Goal: Task Accomplishment & Management: Complete application form

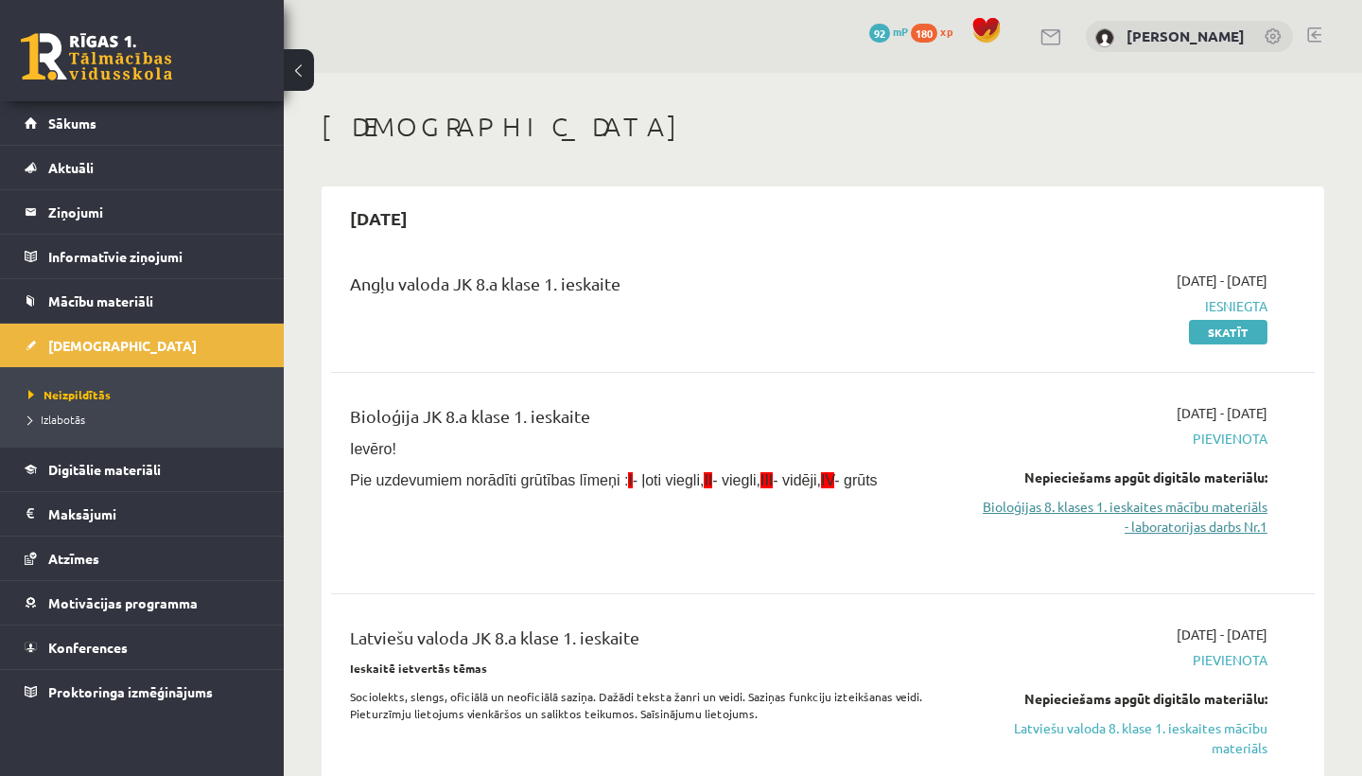
click at [1082, 512] on link "Bioloģijas 8. klases 1. ieskaites mācību materiāls - laboratorijas darbs Nr.1" at bounding box center [1124, 517] width 287 height 40
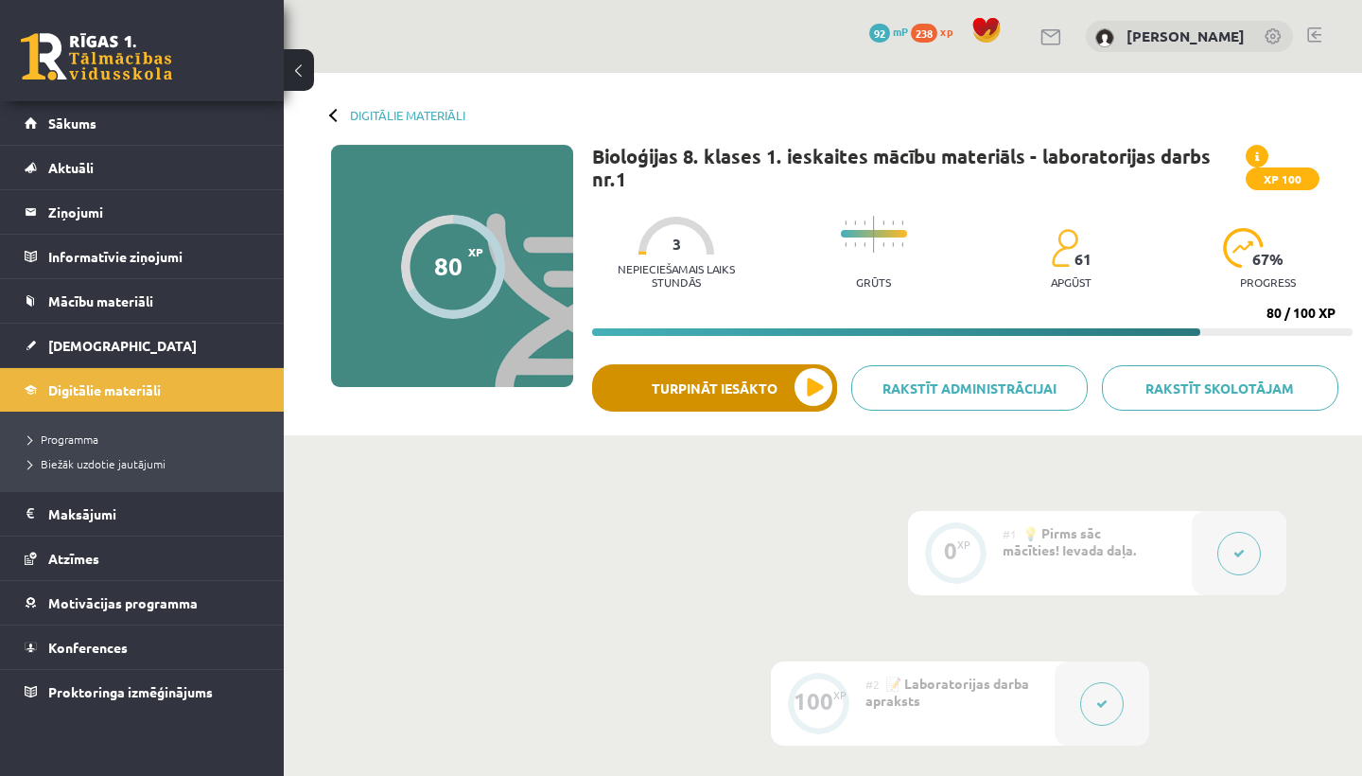
click at [825, 392] on button "Turpināt iesākto" at bounding box center [714, 387] width 245 height 47
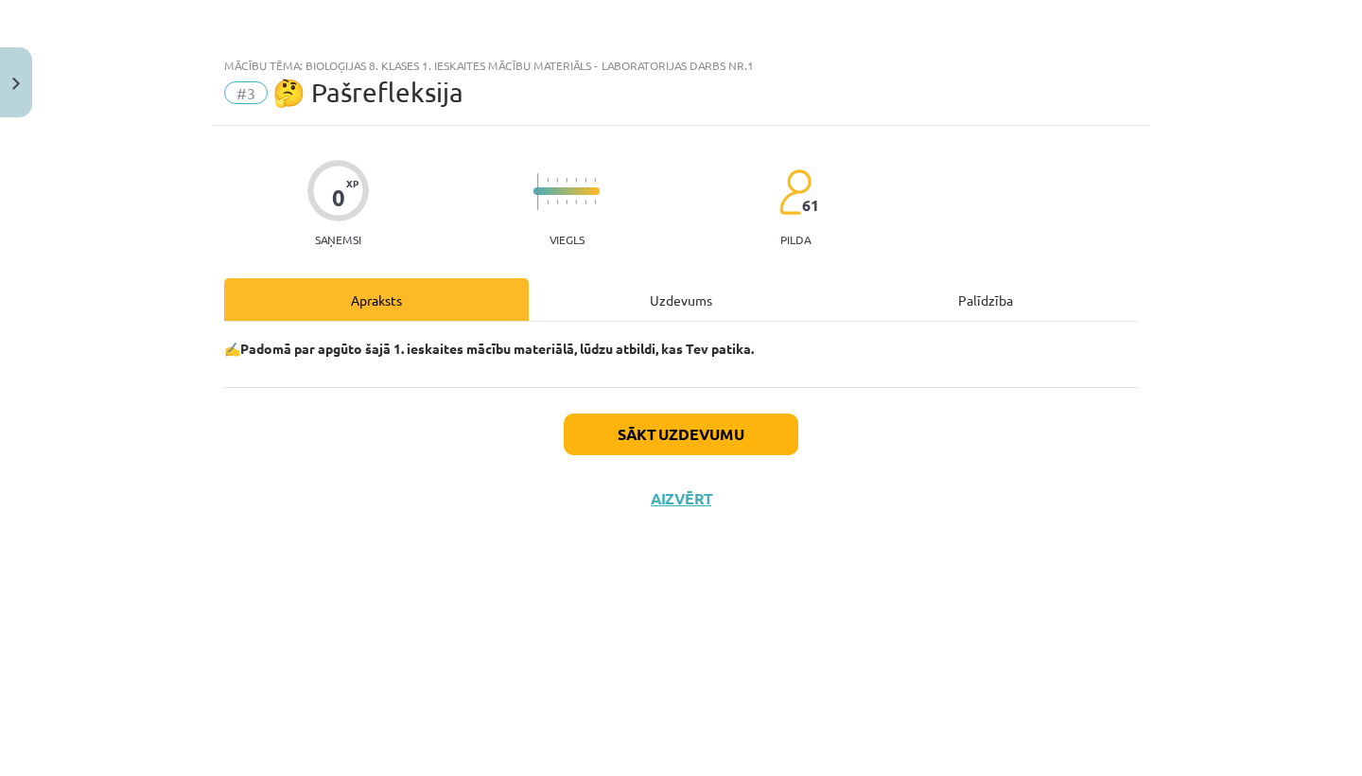
click at [739, 445] on button "Sākt uzdevumu" at bounding box center [681, 434] width 235 height 42
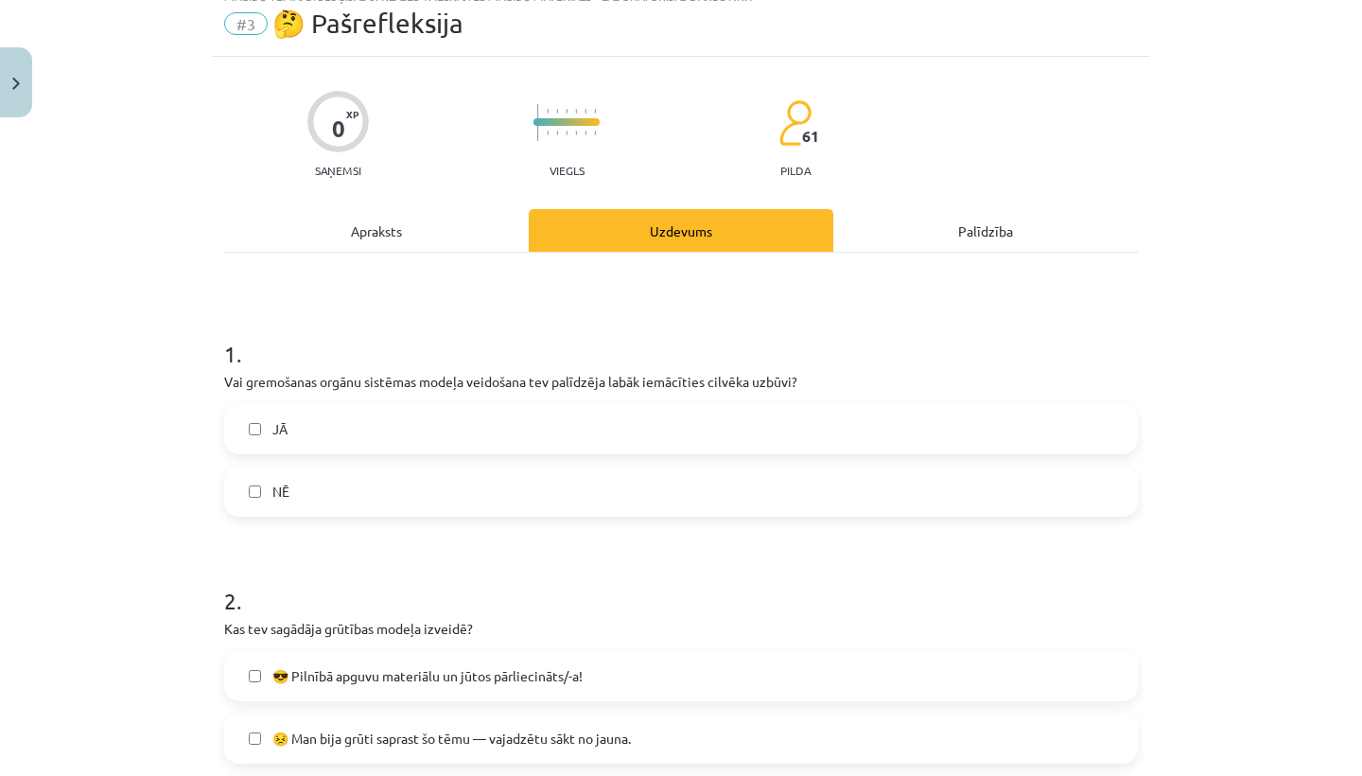
scroll to position [71, 0]
click at [712, 429] on label "JĀ" at bounding box center [681, 426] width 910 height 47
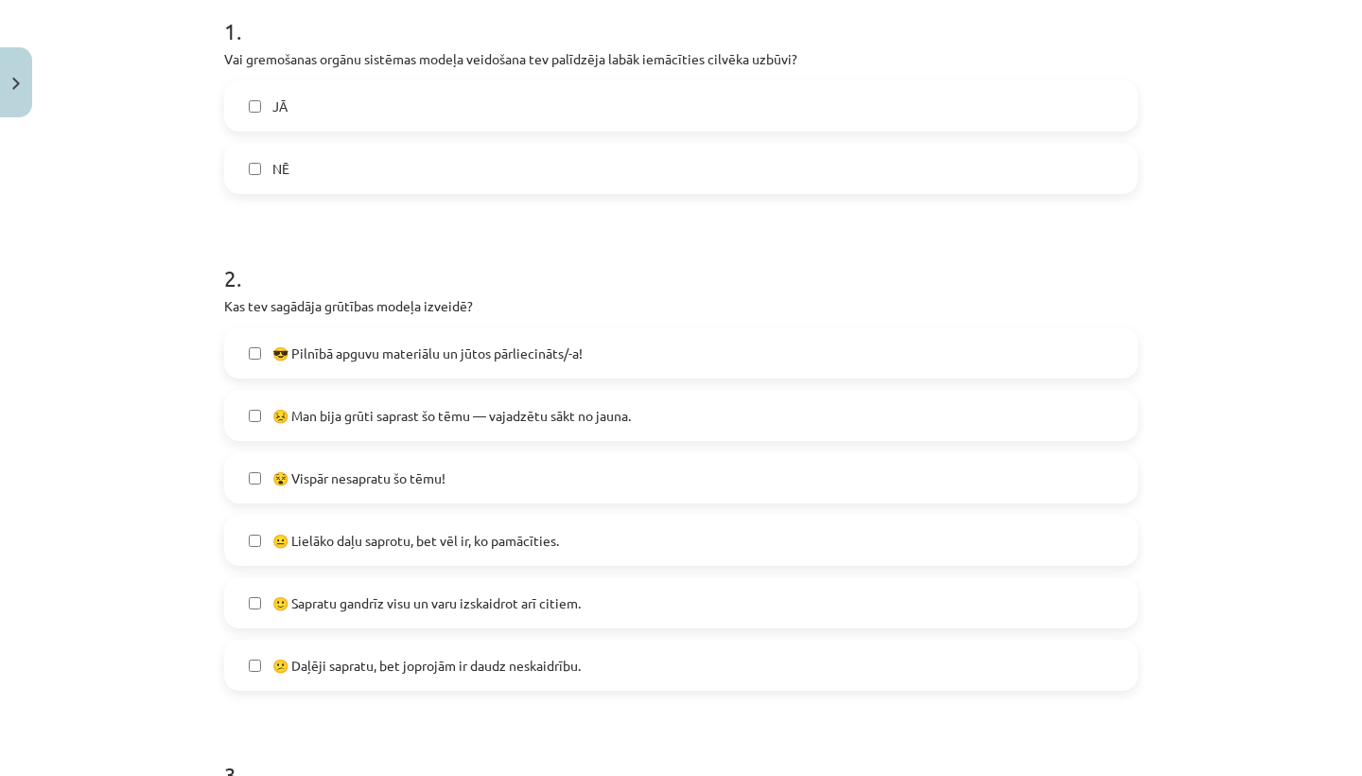
scroll to position [438, 0]
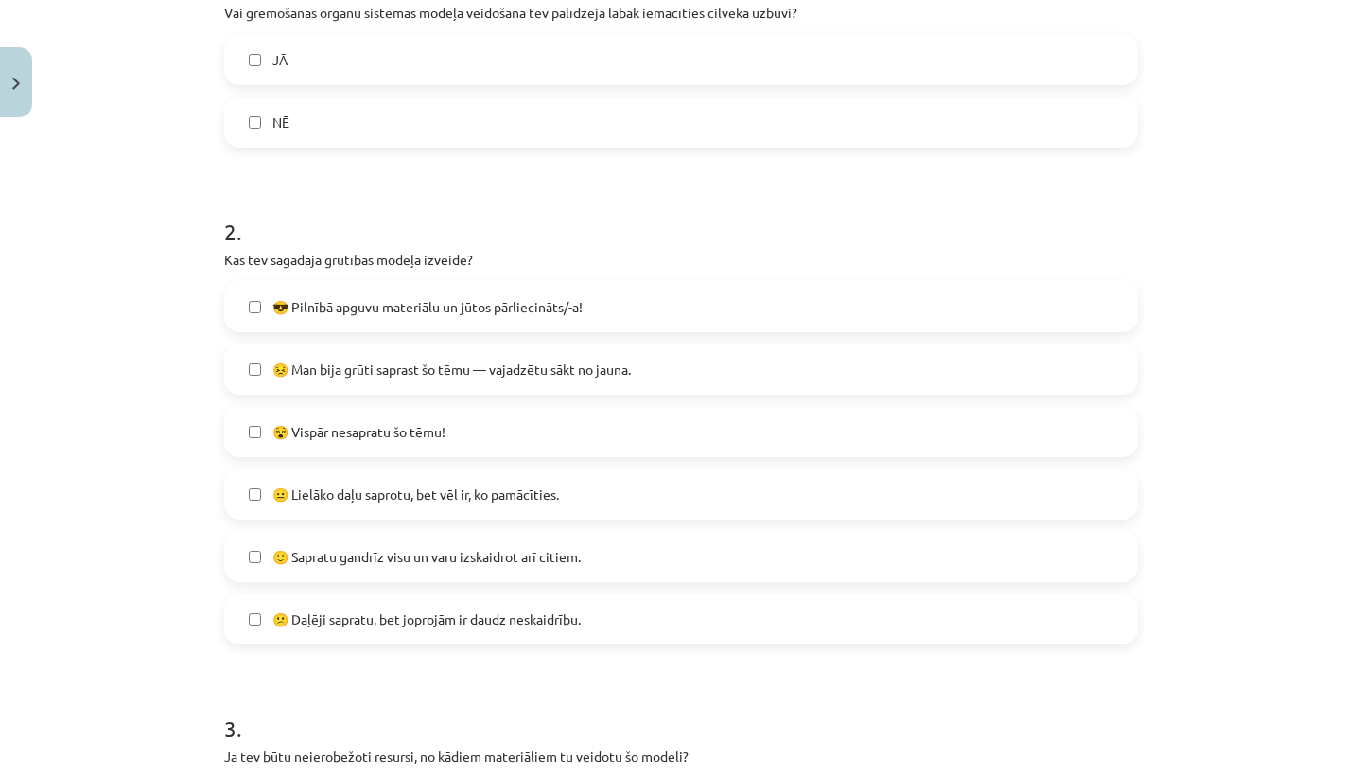
click at [636, 548] on label "🙂 Sapratu gandrīz visu un varu izskaidrot arī citiem." at bounding box center [681, 556] width 910 height 47
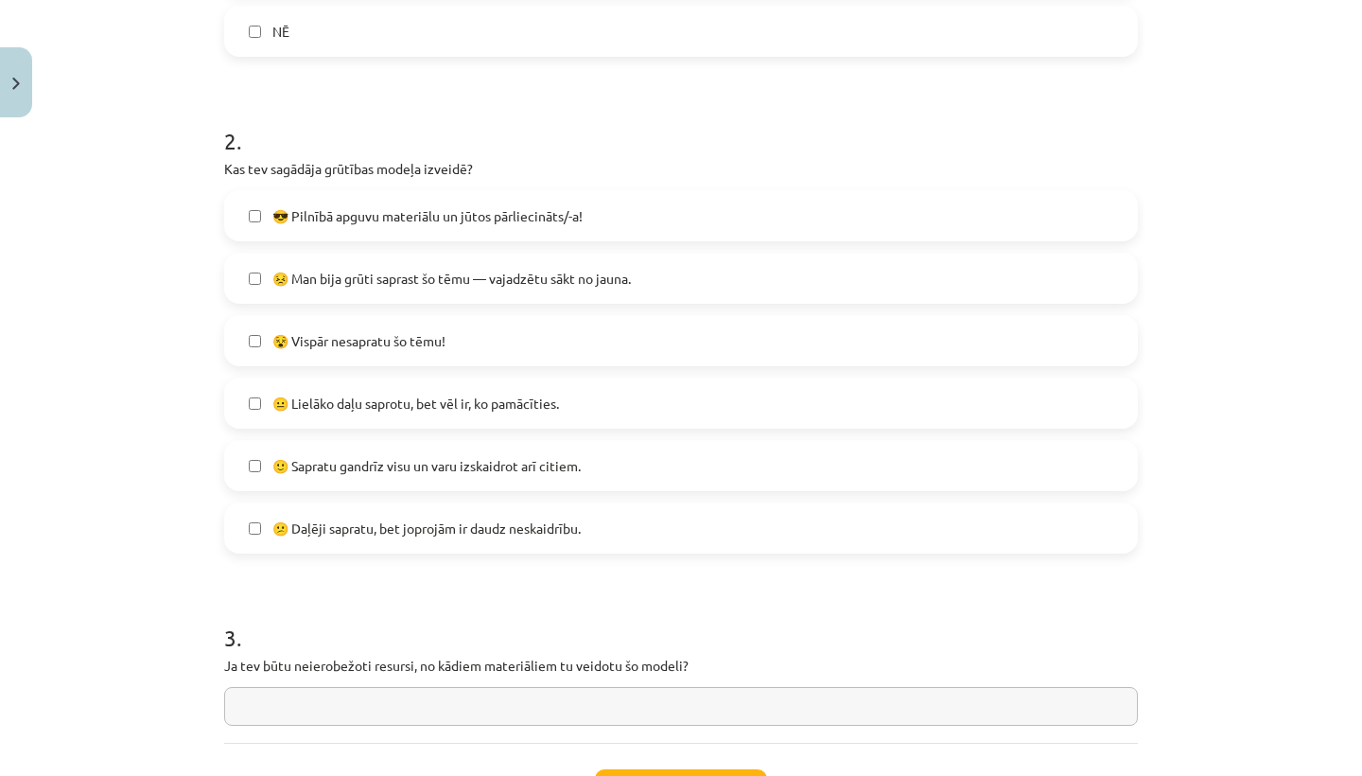
scroll to position [531, 0]
click at [636, 542] on label "😕 Daļēji sapratu, bet joprojām ir daudz neskaidrību." at bounding box center [681, 525] width 910 height 47
click at [675, 402] on label "😐 Lielāko daļu saprotu, bet vēl ir, ko pamācīties." at bounding box center [681, 400] width 910 height 47
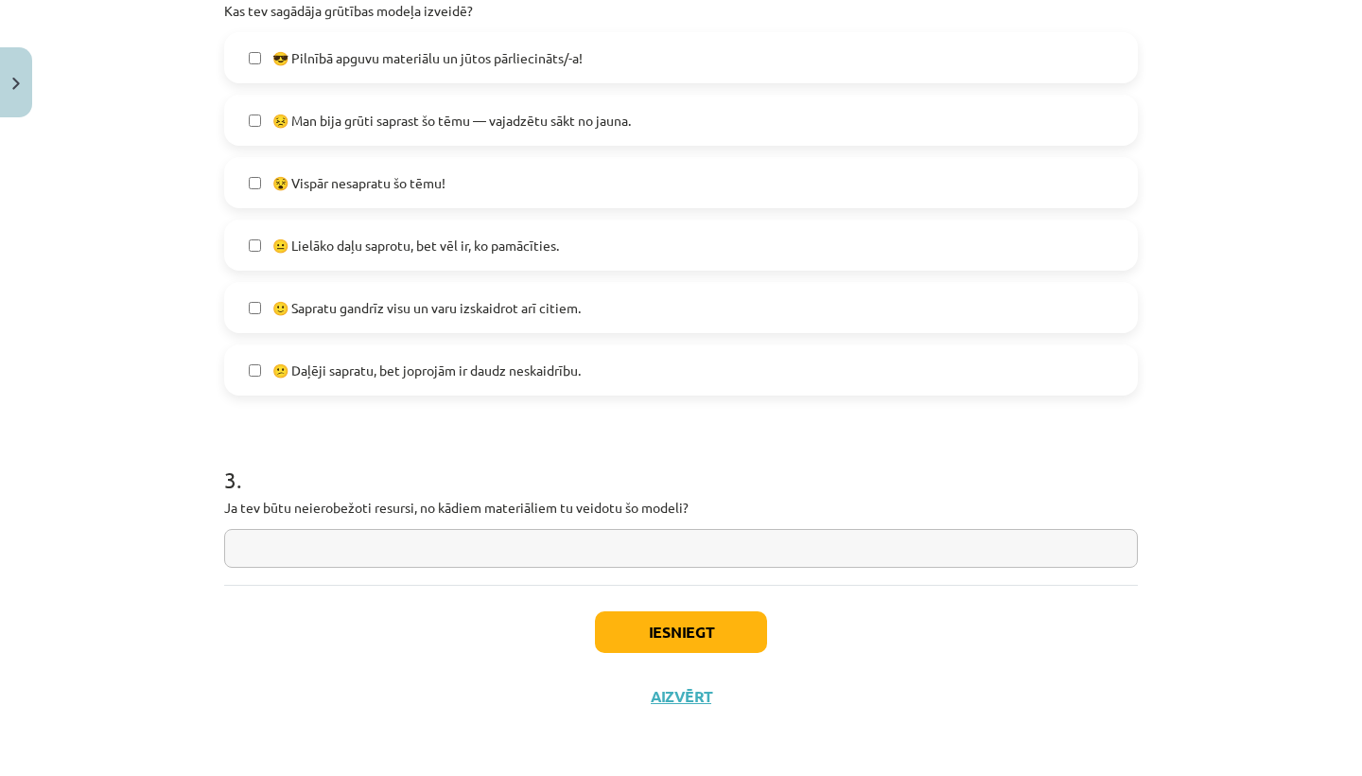
scroll to position [690, 0]
click at [663, 546] on input "text" at bounding box center [681, 548] width 914 height 39
type input "*"
type input "**********"
click at [655, 633] on button "Iesniegt" at bounding box center [681, 632] width 172 height 42
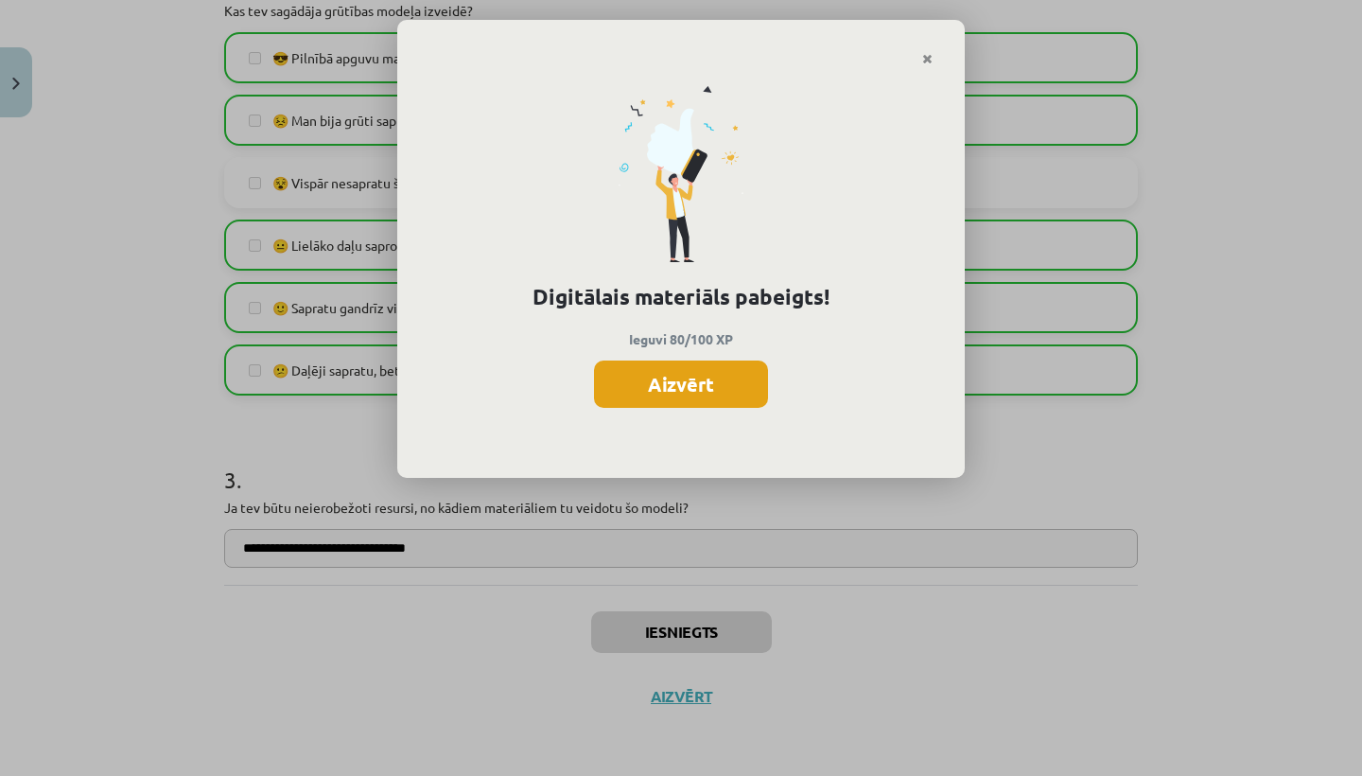
click at [705, 380] on button "Aizvērt" at bounding box center [681, 383] width 174 height 47
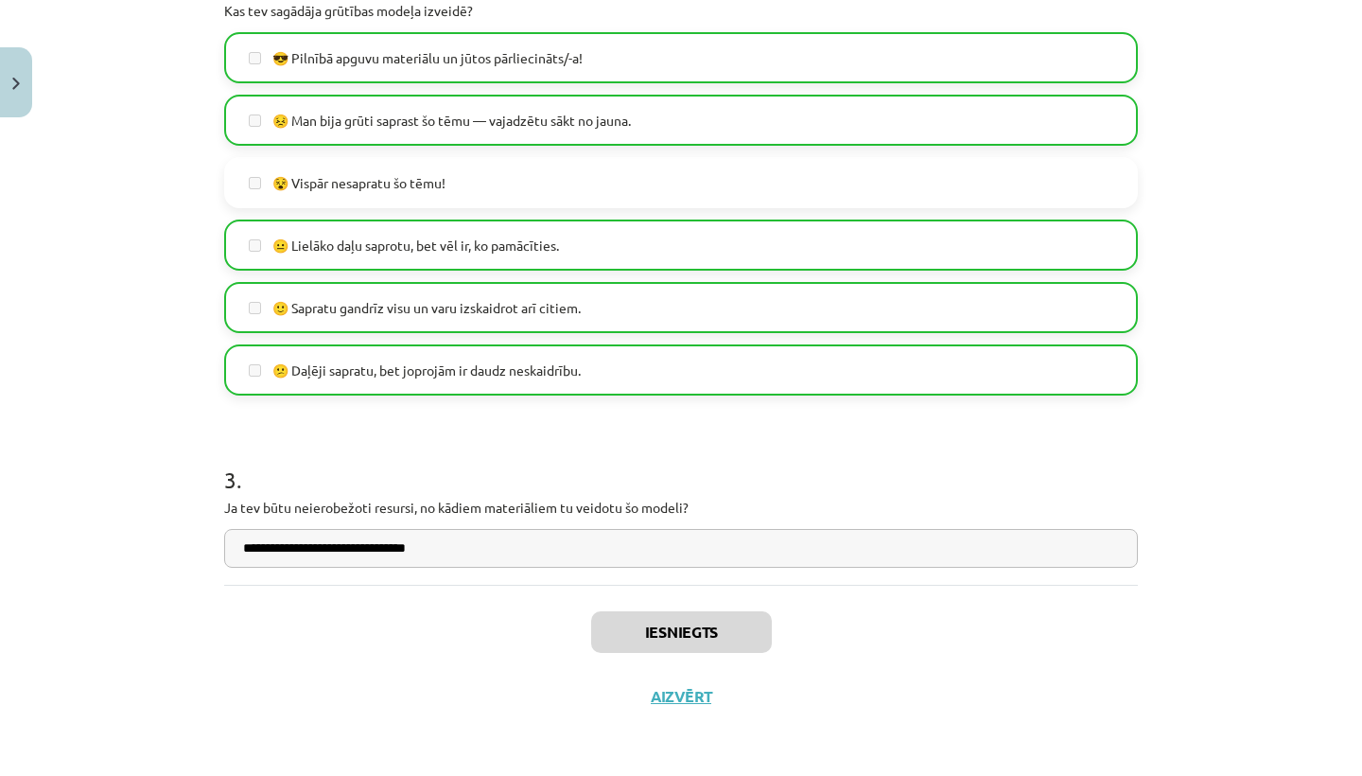
click at [686, 693] on button "Aizvērt" at bounding box center [681, 696] width 72 height 19
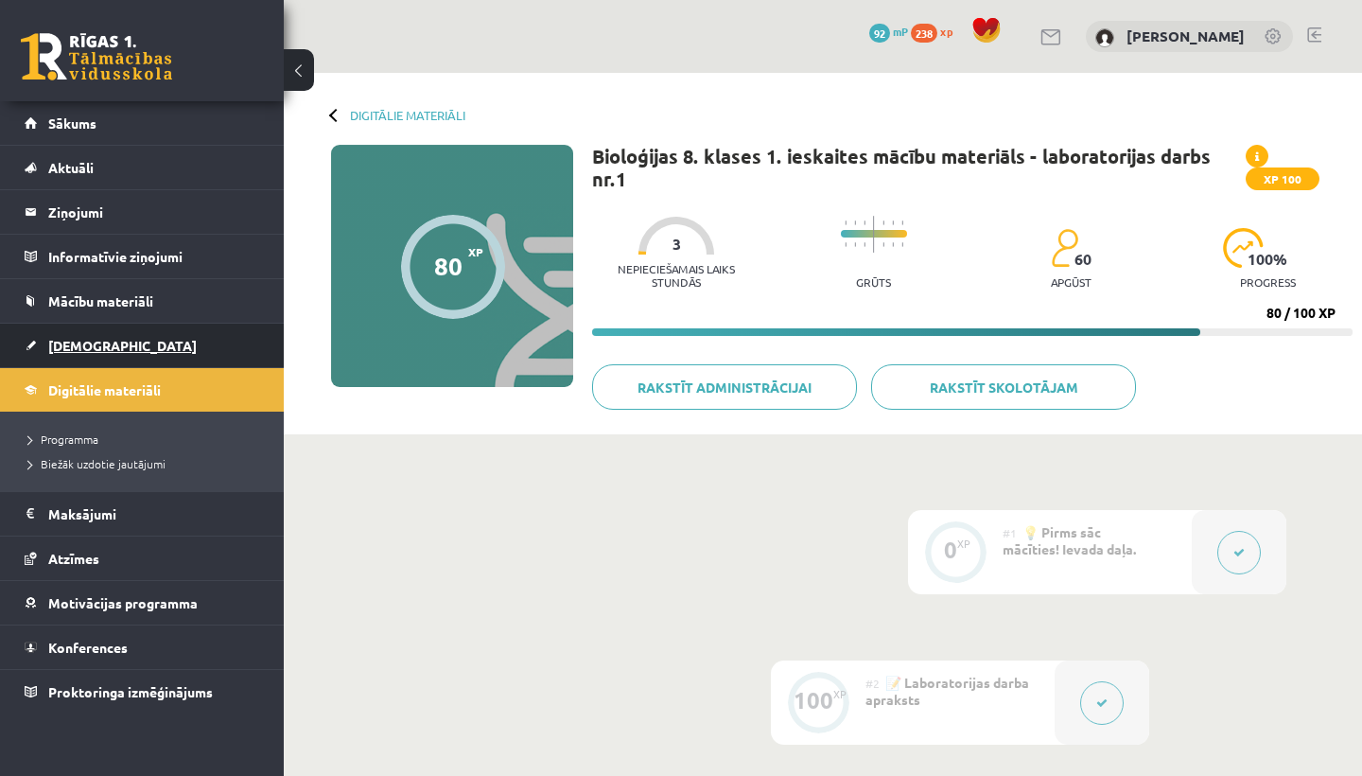
click at [78, 341] on span "[DEMOGRAPHIC_DATA]" at bounding box center [122, 345] width 149 height 17
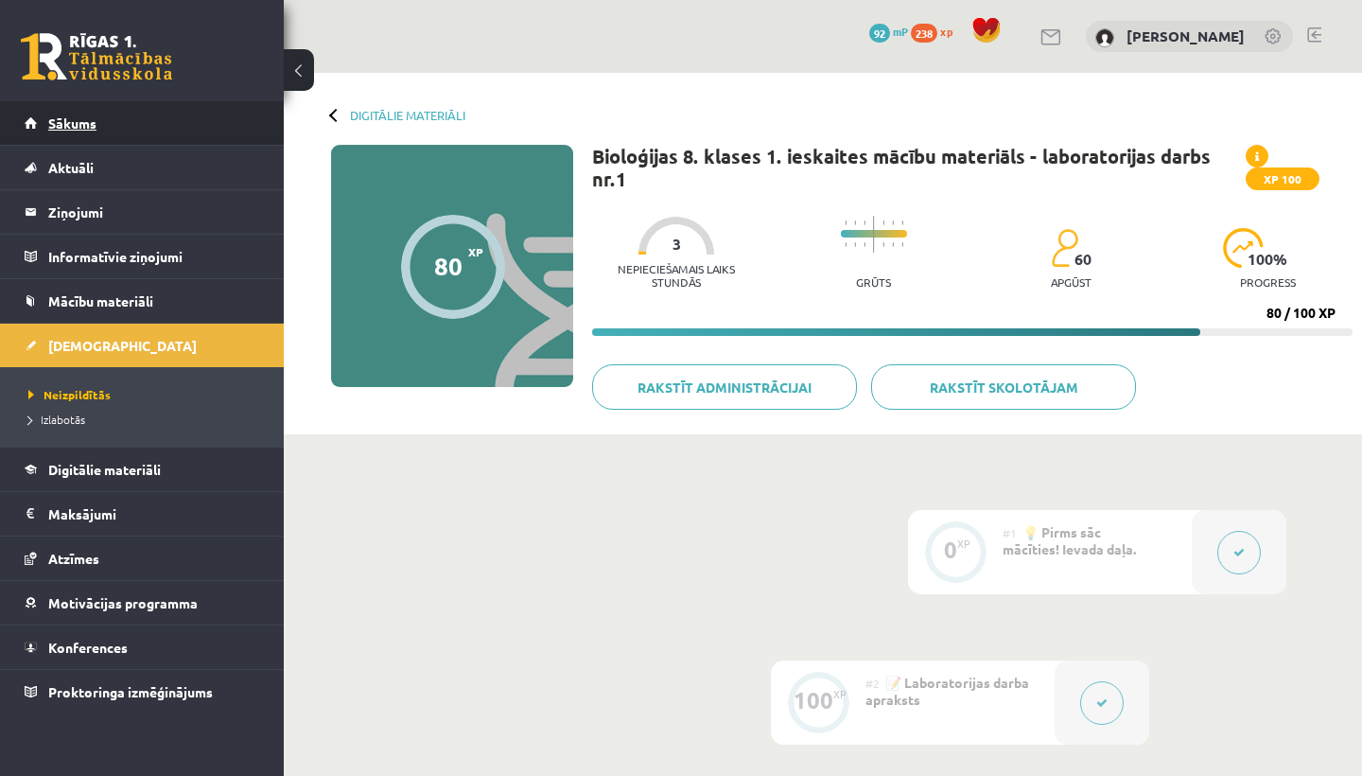
click at [90, 131] on link "Sākums" at bounding box center [143, 123] width 236 height 44
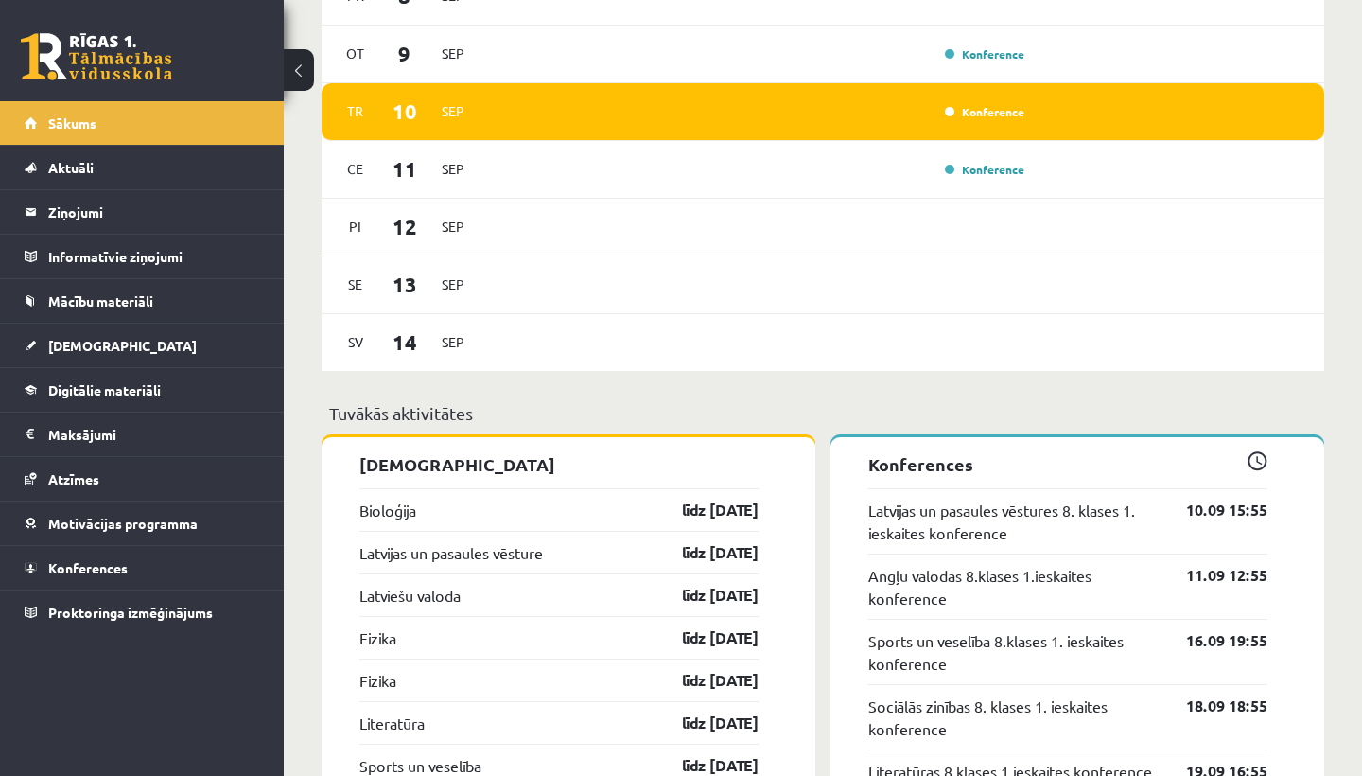
scroll to position [1511, 0]
